Goal: Navigation & Orientation: Find specific page/section

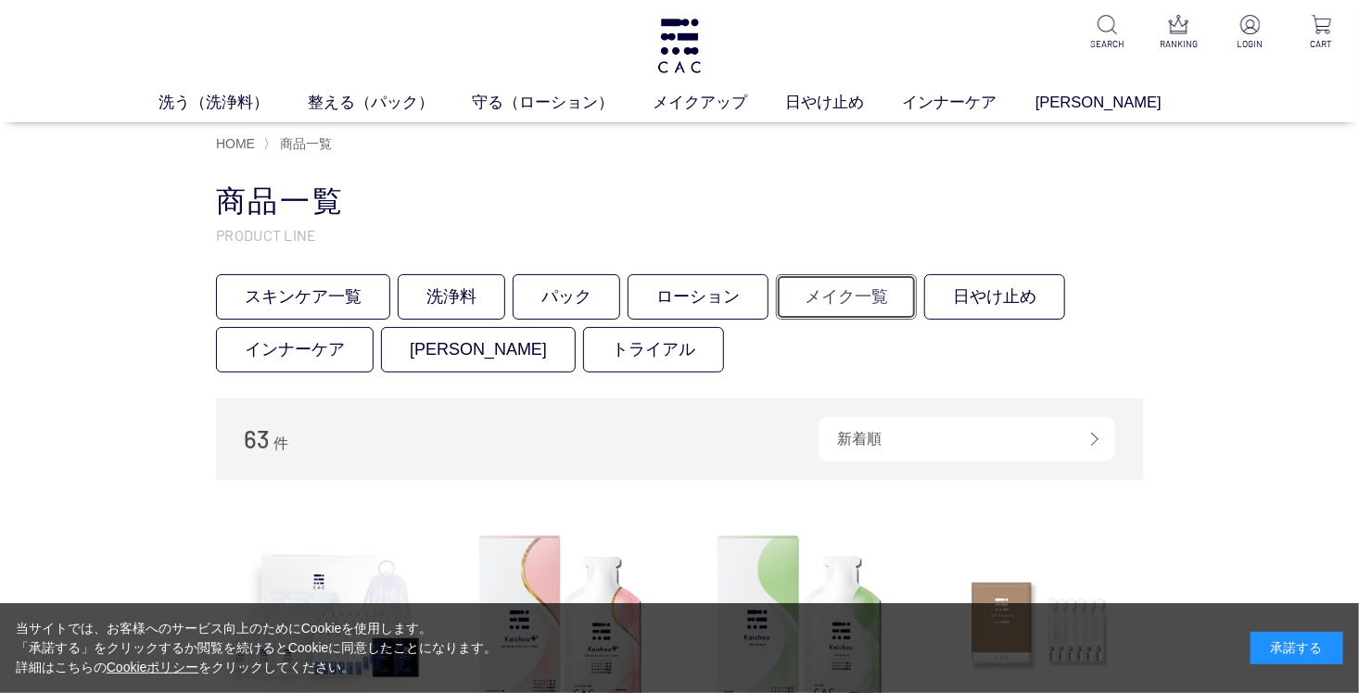
click at [849, 297] on link "メイク一覧" at bounding box center [846, 296] width 141 height 45
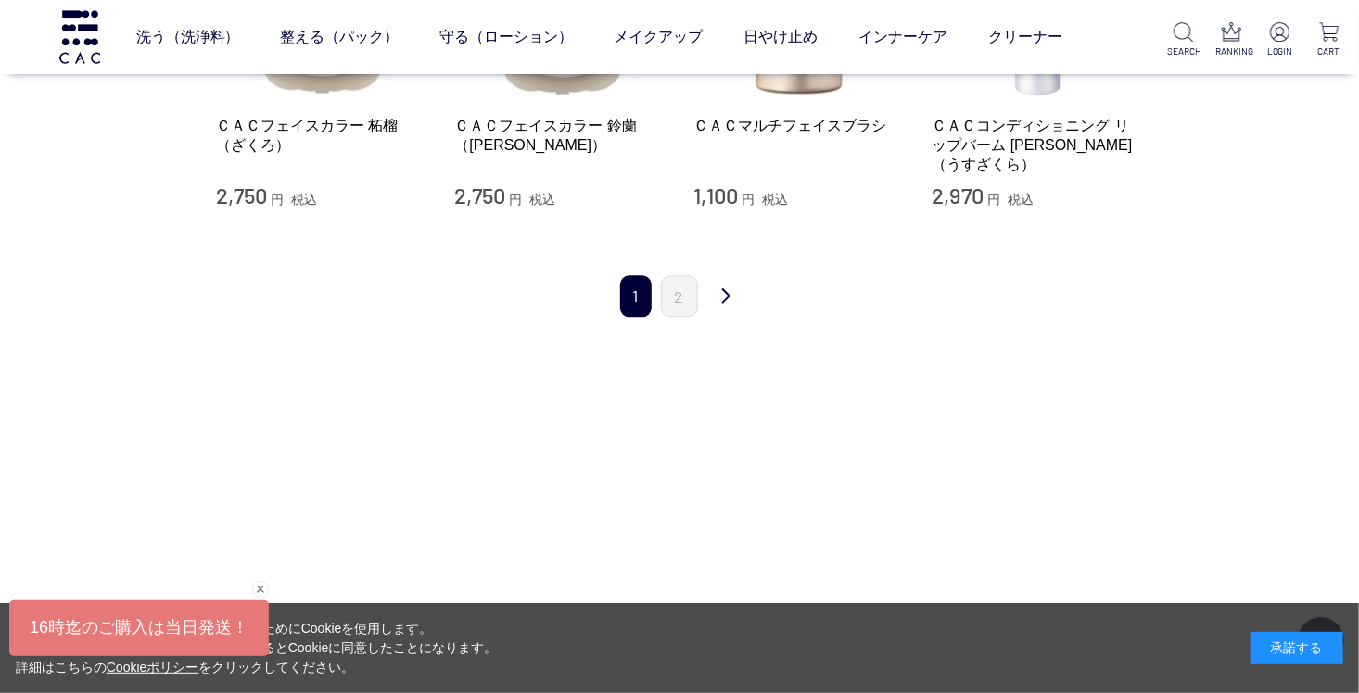
scroll to position [2040, 0]
click at [680, 274] on link "2" at bounding box center [679, 295] width 37 height 42
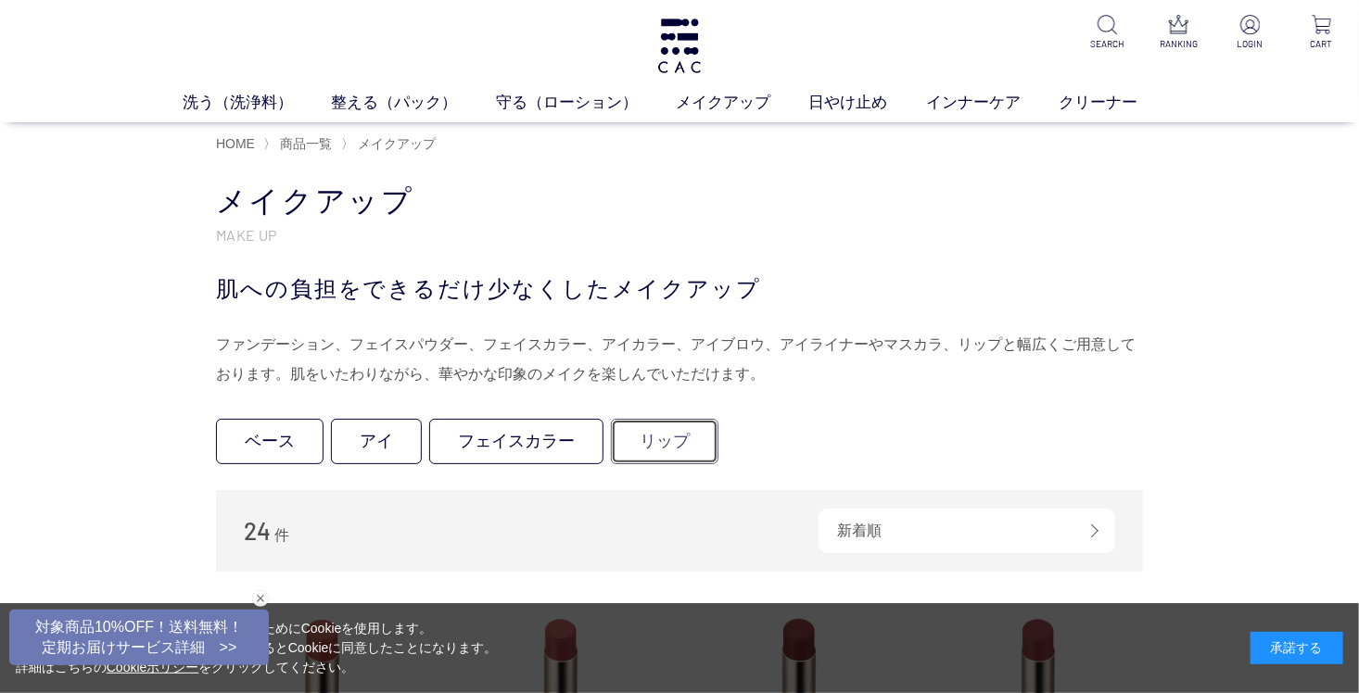
click at [673, 445] on link "リップ" at bounding box center [665, 441] width 108 height 45
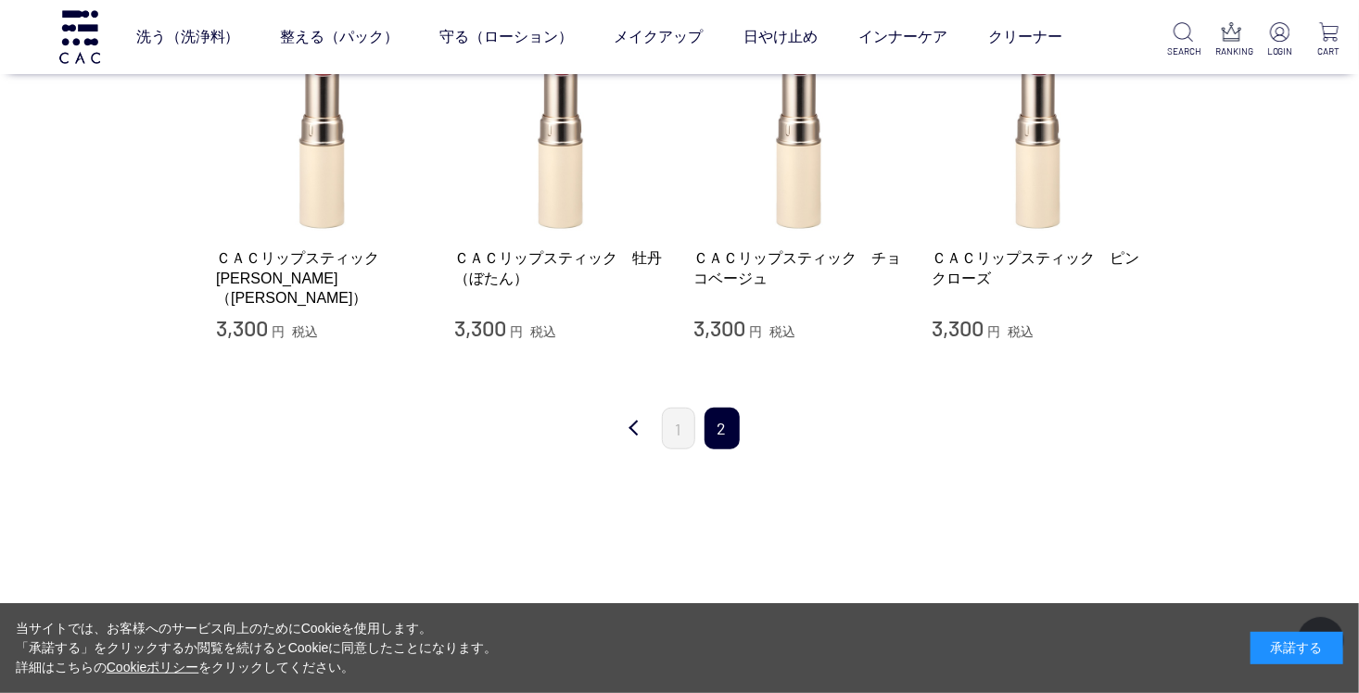
scroll to position [371, 0]
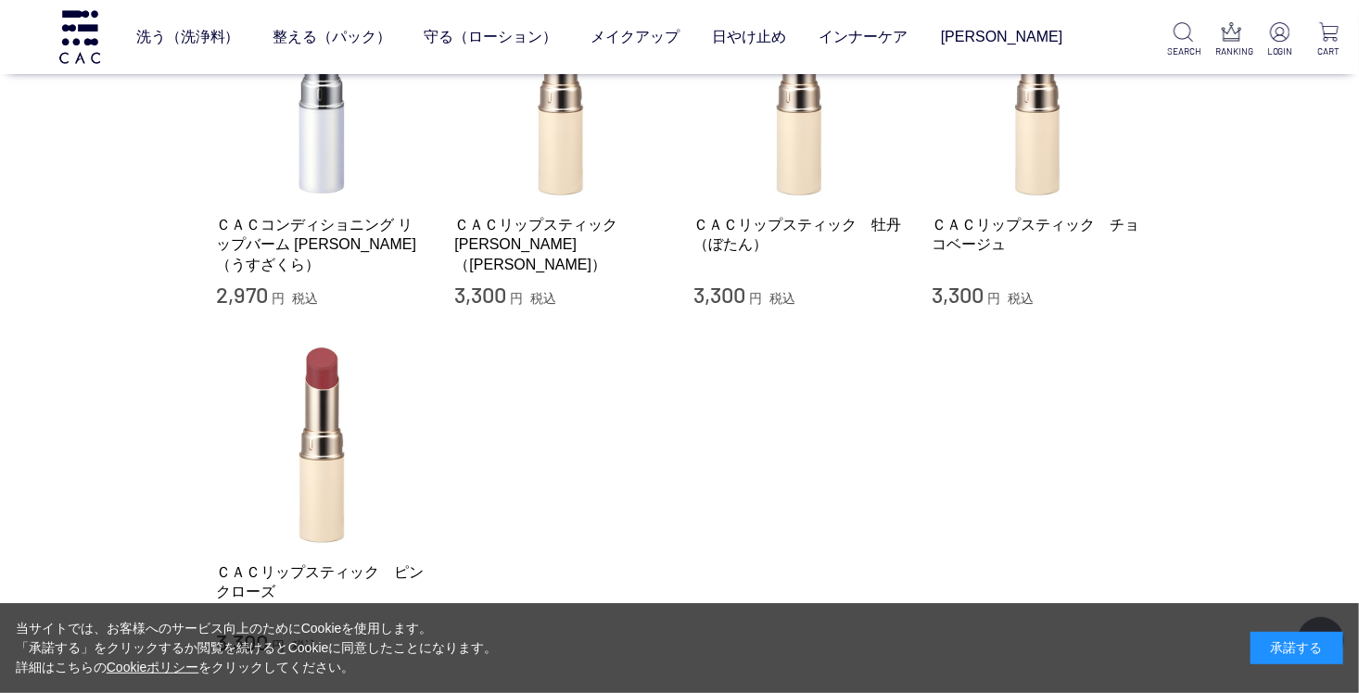
scroll to position [371, 0]
